Goal: Contribute content: Contribute content

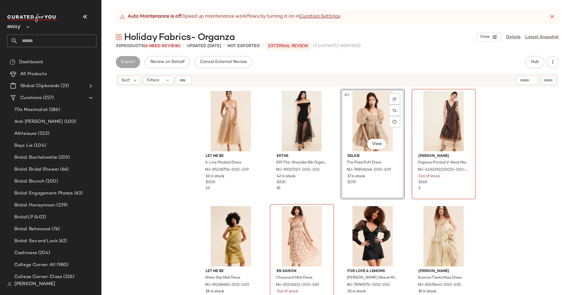
click at [28, 28] on icon at bounding box center [27, 27] width 7 height 7
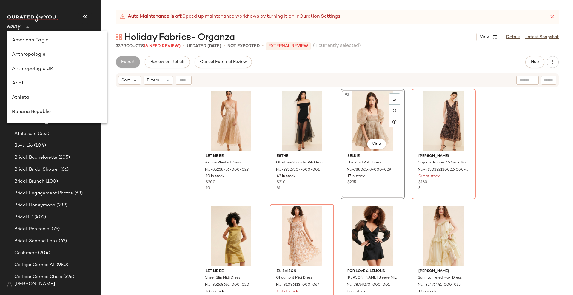
scroll to position [229, 0]
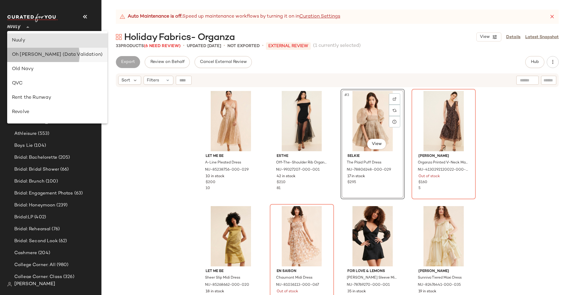
click at [29, 56] on div "Oh [PERSON_NAME] (Data Validation)" at bounding box center [57, 54] width 91 height 7
type input "**"
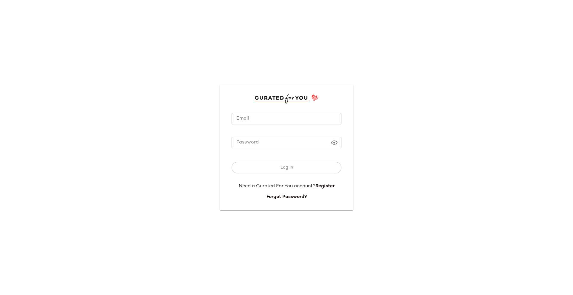
type input "**********"
click at [258, 122] on input "**********" at bounding box center [286, 119] width 110 height 12
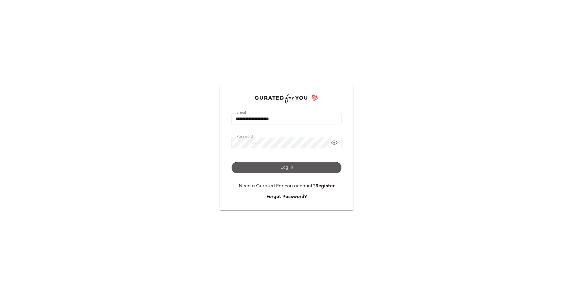
click at [272, 164] on button "Log In" at bounding box center [286, 167] width 110 height 11
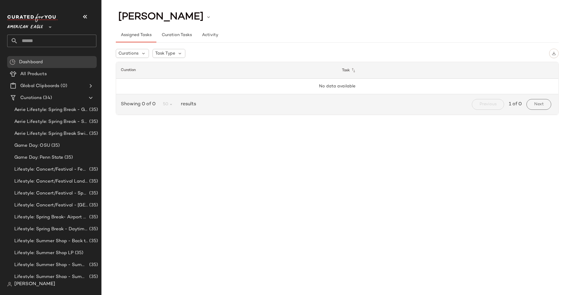
click at [48, 25] on icon at bounding box center [50, 27] width 7 height 7
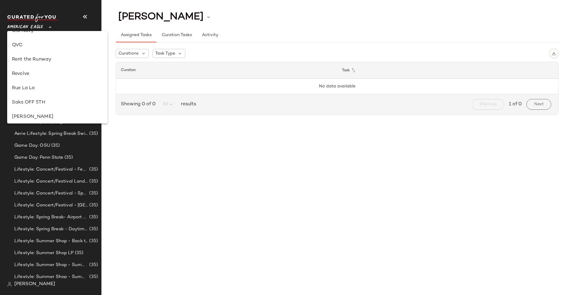
scroll to position [230, 0]
click at [38, 53] on div "Oh [PERSON_NAME] (Data Validation)" at bounding box center [57, 53] width 91 height 7
type input "**"
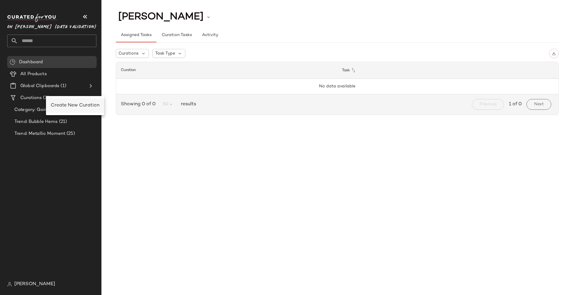
click at [64, 105] on span "Create New Curation" at bounding box center [75, 105] width 49 height 5
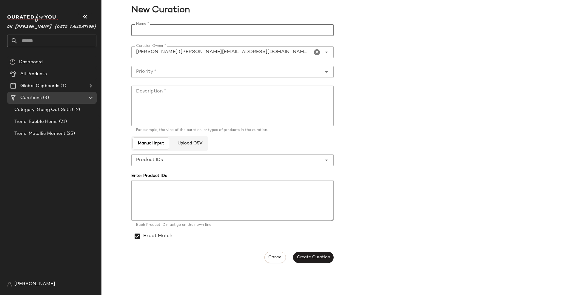
paste input "**********"
type input "**********"
click at [239, 70] on input "Priority *" at bounding box center [226, 71] width 190 height 7
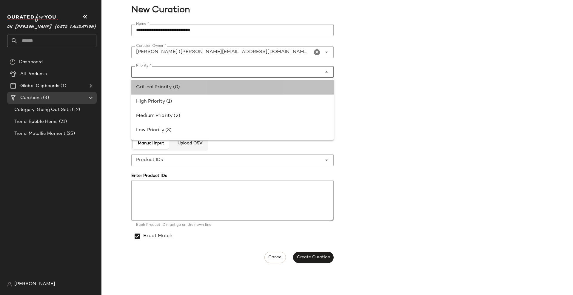
click at [221, 91] on div "Critical Priority (0)" at bounding box center [232, 87] width 202 height 14
type input "**********"
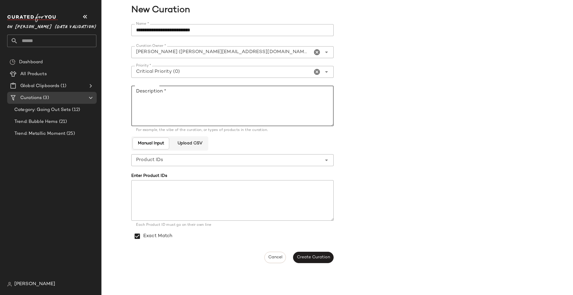
click at [220, 98] on textarea "Description *" at bounding box center [232, 106] width 202 height 41
paste textarea "**********"
type textarea "**********"
click at [321, 256] on span "Create Curation" at bounding box center [312, 257] width 33 height 5
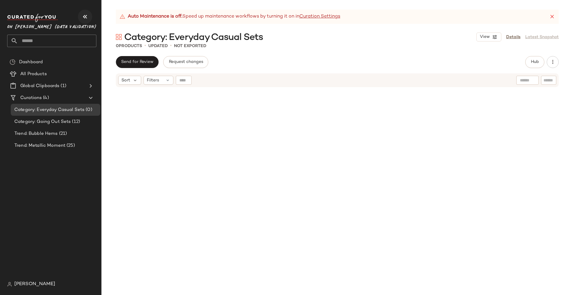
click at [88, 14] on icon "button" at bounding box center [84, 16] width 7 height 7
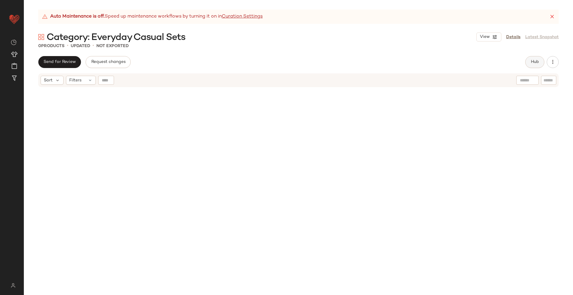
click at [534, 60] on span "Hub" at bounding box center [534, 62] width 8 height 5
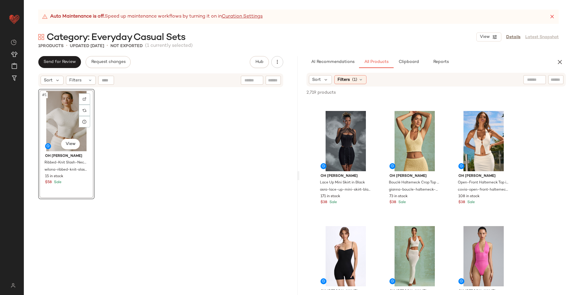
scroll to position [3467, 0]
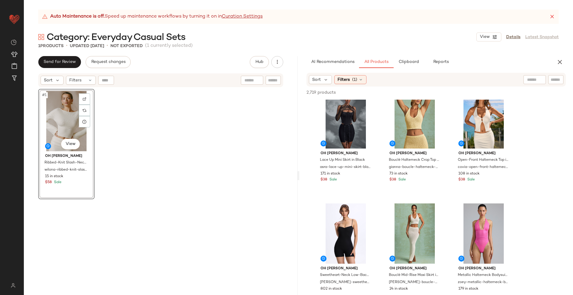
click at [533, 79] on input "text" at bounding box center [534, 80] width 15 height 6
type input "**********"
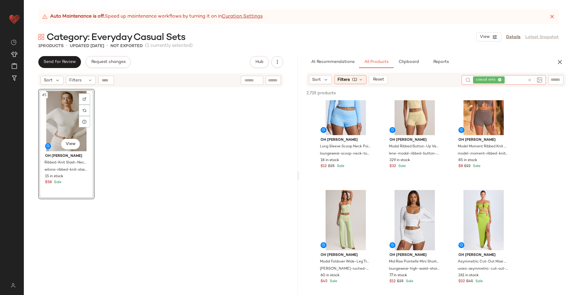
scroll to position [336, 0]
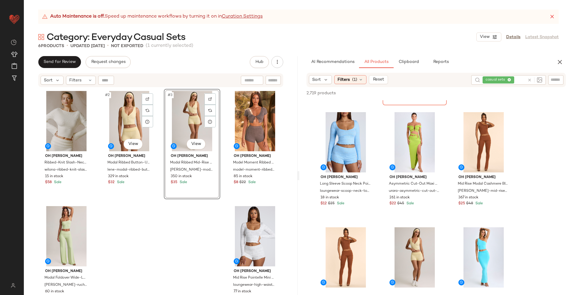
click at [134, 121] on div "#2 View" at bounding box center [129, 121] width 52 height 60
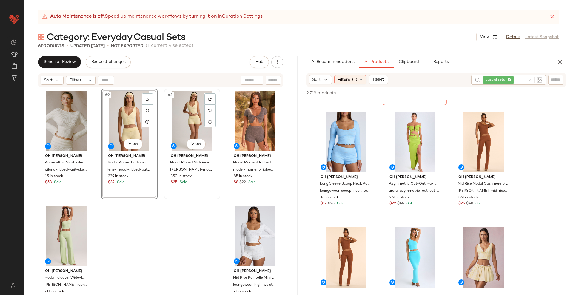
click at [182, 123] on div "#3 View" at bounding box center [192, 121] width 52 height 60
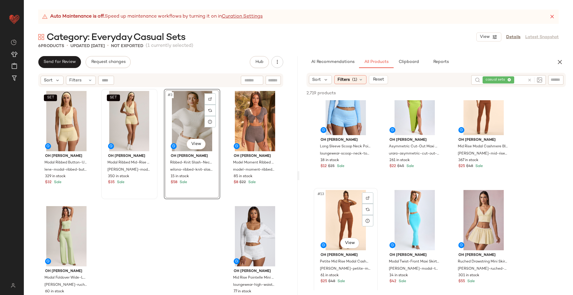
click at [339, 209] on div "#13 View" at bounding box center [346, 220] width 60 height 60
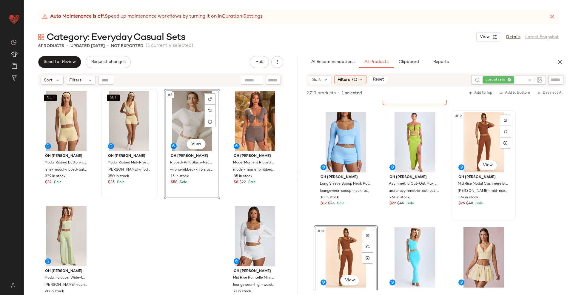
click at [478, 141] on div "#12 View" at bounding box center [483, 142] width 60 height 60
click at [467, 120] on button "SET" at bounding box center [463, 119] width 13 height 7
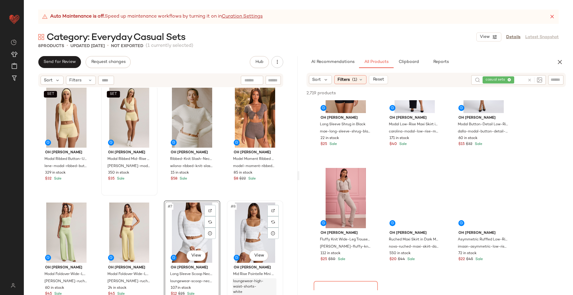
scroll to position [4, 0]
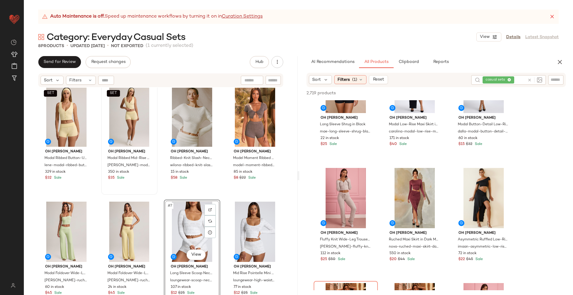
click at [191, 223] on div "#7 View" at bounding box center [192, 232] width 52 height 60
click at [241, 222] on div "#8 View" at bounding box center [255, 232] width 52 height 60
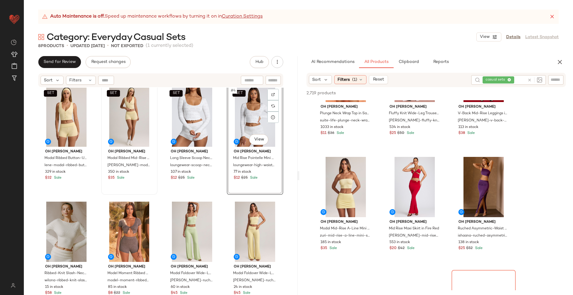
scroll to position [3206, 0]
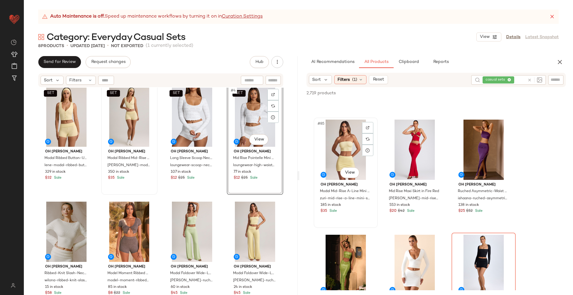
click at [352, 157] on div "#85 View" at bounding box center [346, 150] width 60 height 60
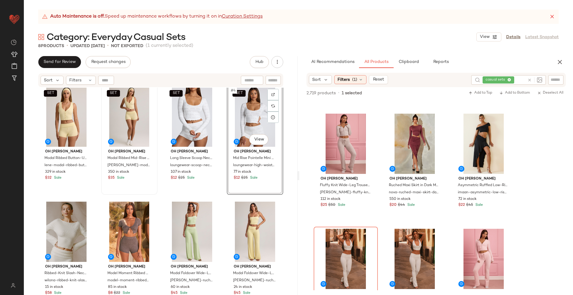
scroll to position [2237, 0]
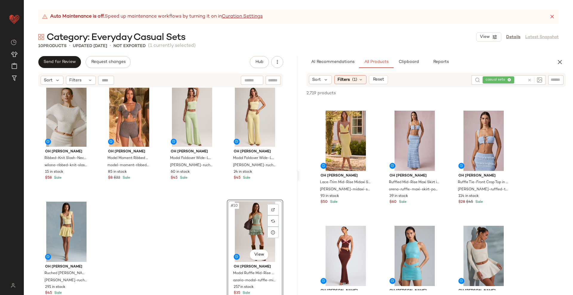
scroll to position [9432, 0]
click at [418, 141] on div "#248 View" at bounding box center [414, 140] width 60 height 60
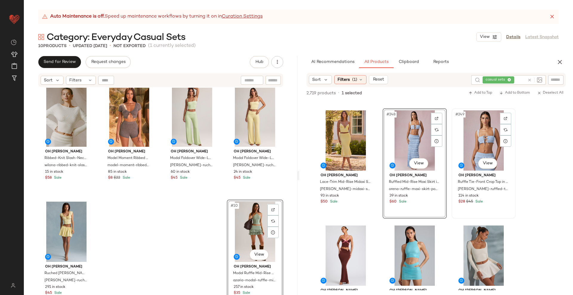
click at [483, 144] on div "#249 View" at bounding box center [483, 140] width 60 height 60
click at [467, 116] on span "SET" at bounding box center [463, 117] width 7 height 4
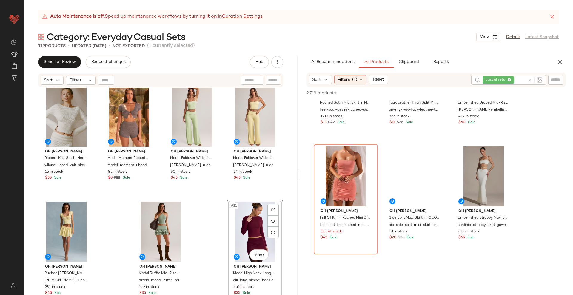
scroll to position [14614, 0]
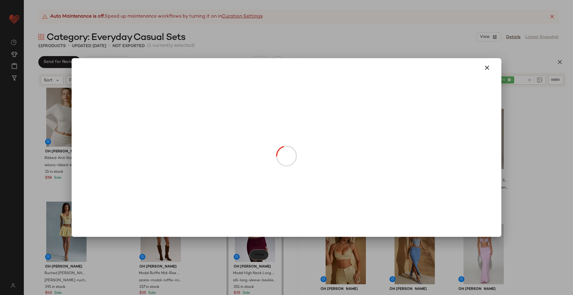
click at [257, 256] on body "Oh [PERSON_NAME] (Data Validation) ** Dashboard All Products Global Clipboards …" at bounding box center [286, 147] width 573 height 295
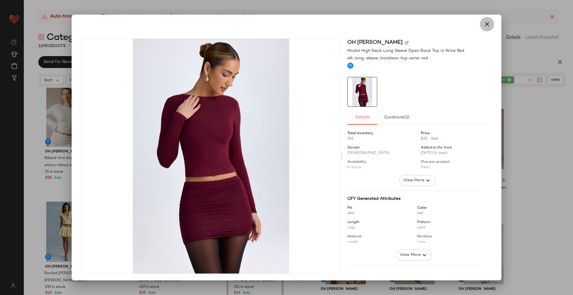
click at [483, 24] on icon "button" at bounding box center [486, 24] width 7 height 7
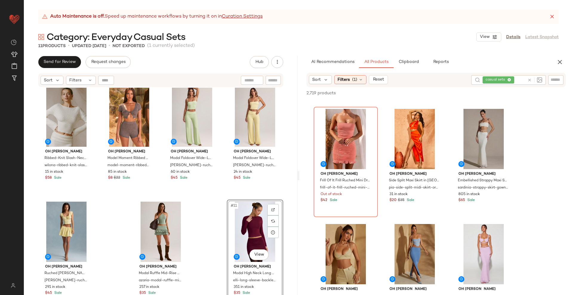
click at [531, 81] on icon at bounding box center [529, 80] width 4 height 4
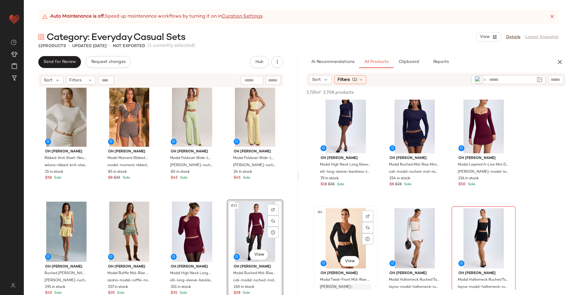
scroll to position [0, 0]
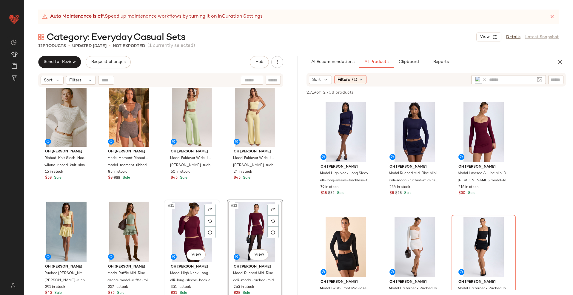
click at [191, 228] on div "#11 View" at bounding box center [192, 232] width 52 height 60
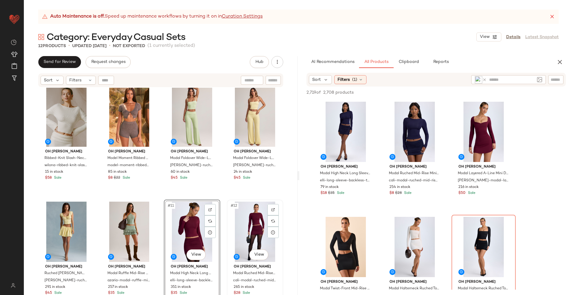
click at [256, 221] on div "#12 View" at bounding box center [255, 232] width 52 height 60
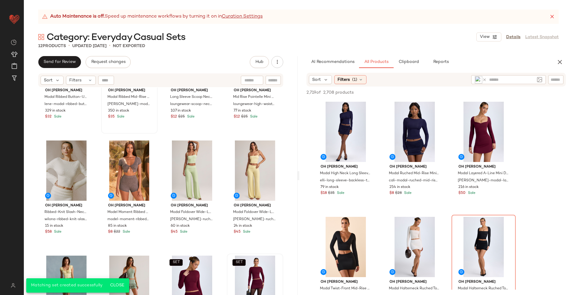
scroll to position [120, 0]
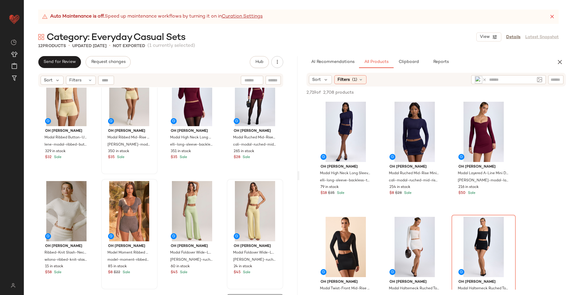
scroll to position [37, 0]
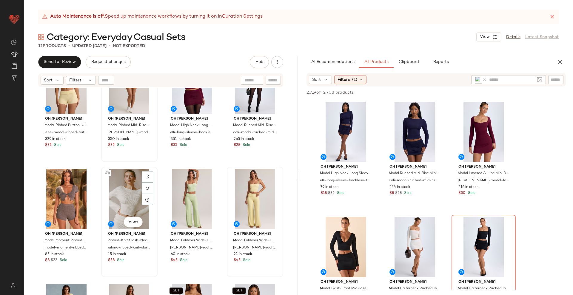
click at [121, 195] on div "#6 View" at bounding box center [129, 199] width 52 height 60
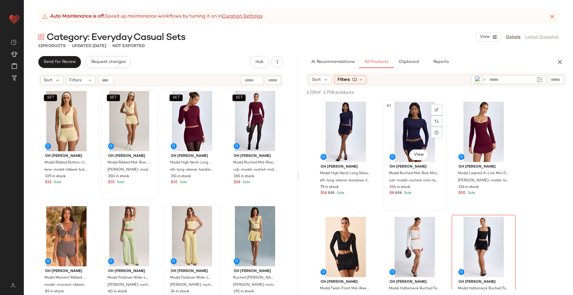
click at [415, 135] on div "#2 View" at bounding box center [414, 132] width 60 height 60
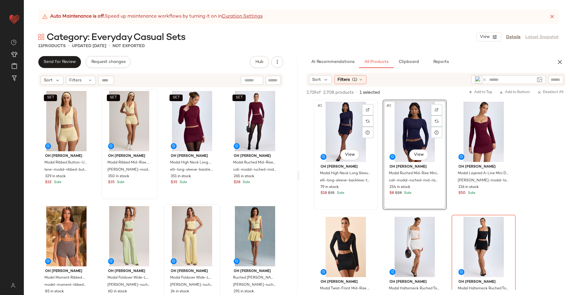
click at [342, 134] on div "#1 View" at bounding box center [346, 132] width 60 height 60
click at [329, 110] on span "SET" at bounding box center [325, 108] width 7 height 4
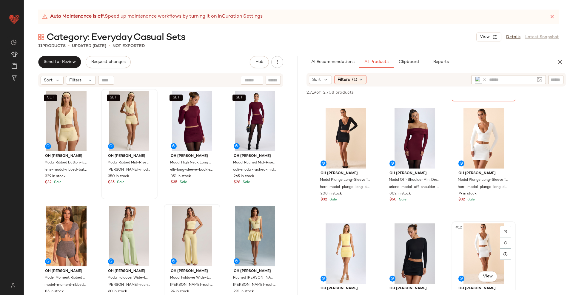
scroll to position [261, 0]
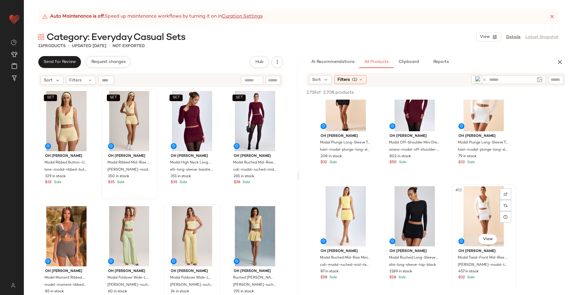
click at [482, 222] on div "#12 View" at bounding box center [483, 216] width 60 height 60
click at [472, 110] on div "#9 View" at bounding box center [483, 101] width 60 height 60
click at [480, 203] on div "#12 View" at bounding box center [483, 216] width 60 height 60
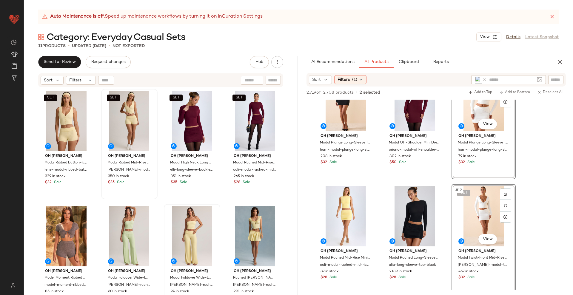
click at [465, 191] on span "SET" at bounding box center [463, 193] width 7 height 4
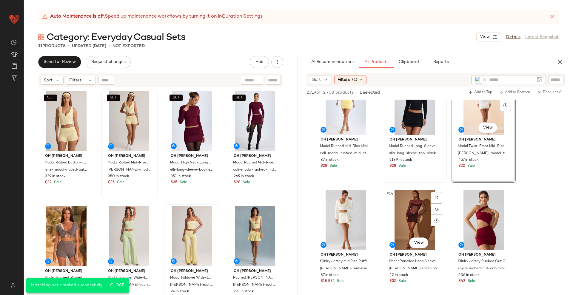
scroll to position [298, 0]
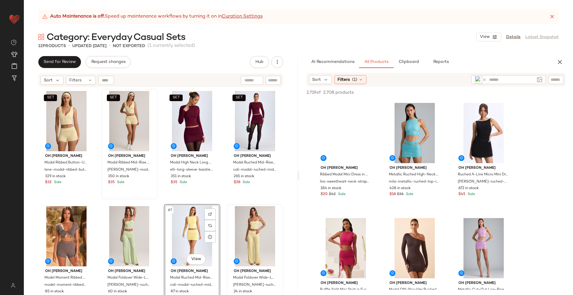
scroll to position [1640, 0]
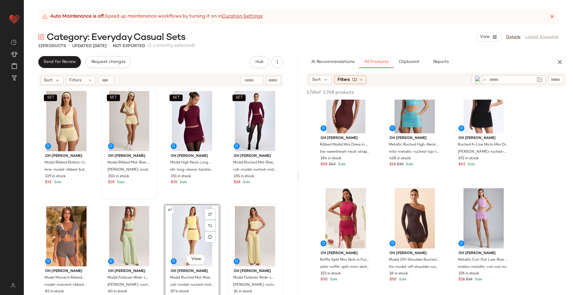
click at [485, 79] on icon at bounding box center [484, 80] width 4 height 4
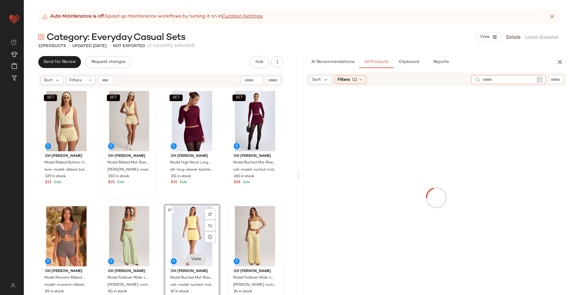
click at [190, 259] on body "Oh [PERSON_NAME] (Data Validation) ** Dashboard All Products Global Clipboards …" at bounding box center [286, 147] width 573 height 295
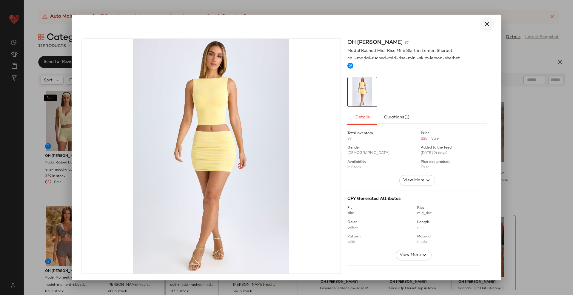
click at [485, 21] on icon "button" at bounding box center [486, 24] width 7 height 7
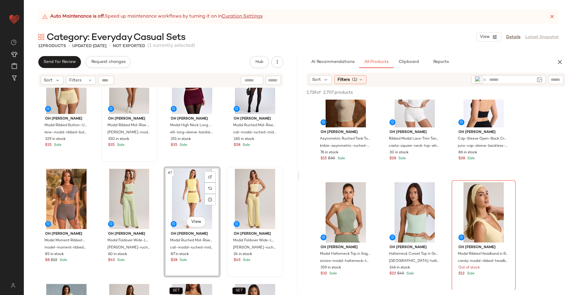
scroll to position [1454, 0]
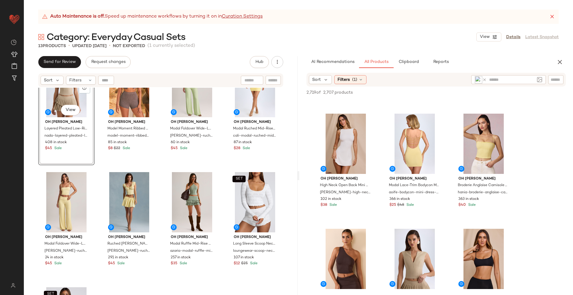
scroll to position [3318, 0]
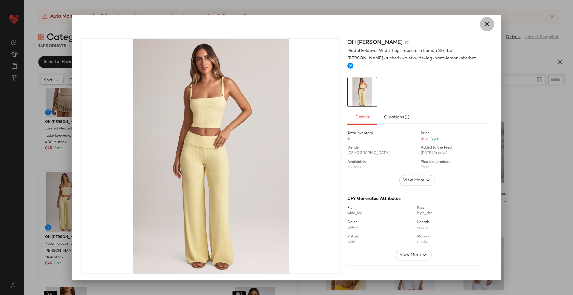
click at [483, 23] on icon "button" at bounding box center [486, 24] width 7 height 7
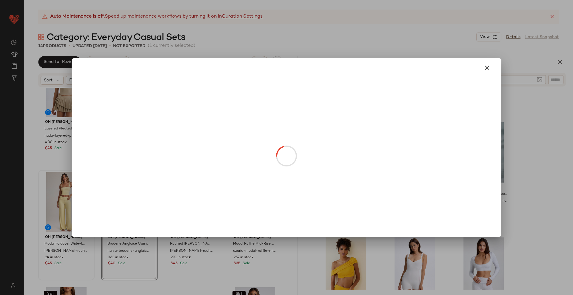
click at [135, 225] on body "Oh Polly (Data Validation) ** Dashboard All Products Global Clipboards (1) Cura…" at bounding box center [286, 147] width 573 height 295
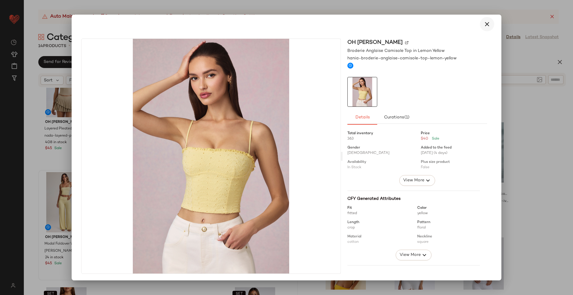
click at [489, 21] on button "button" at bounding box center [487, 24] width 14 height 14
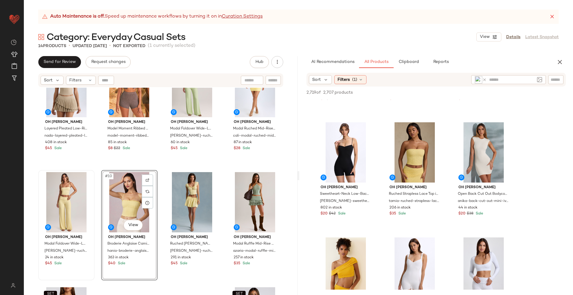
click at [125, 199] on div "#10 View" at bounding box center [129, 202] width 52 height 60
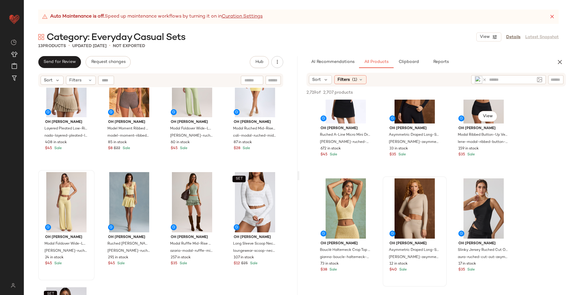
scroll to position [3616, 0]
